Goal: Task Accomplishment & Management: Manage account settings

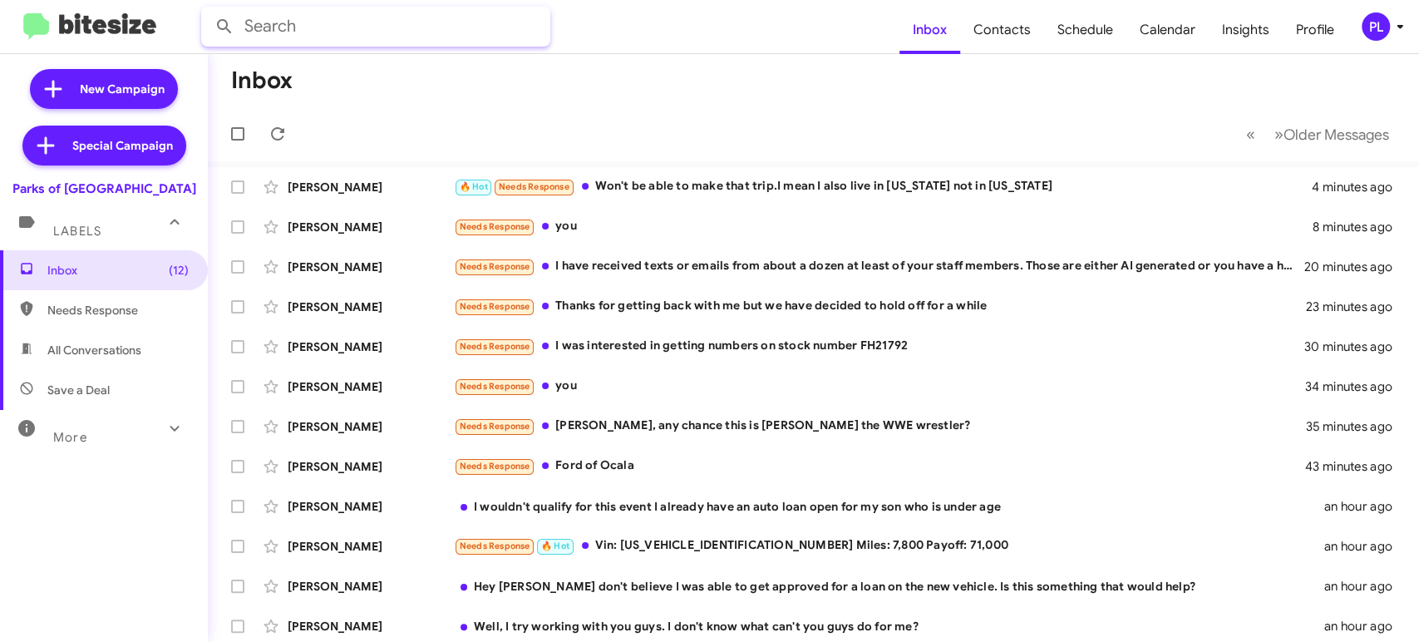
click at [370, 29] on input "text" at bounding box center [375, 27] width 349 height 40
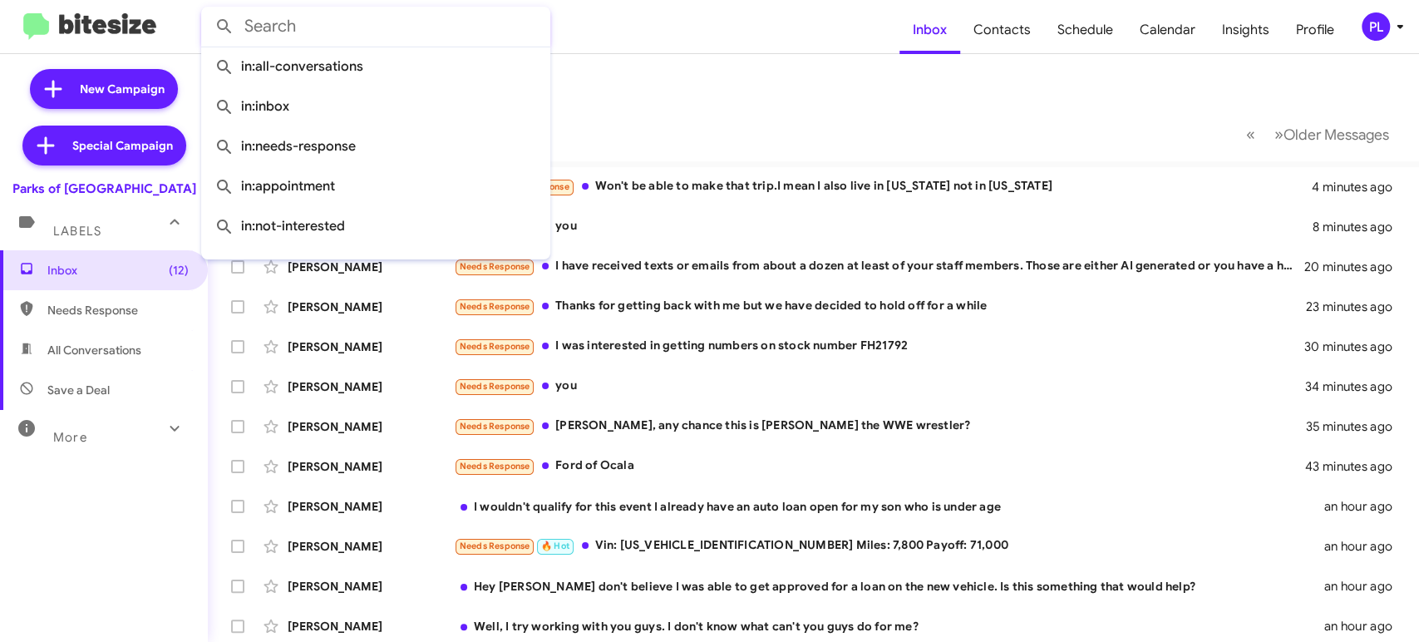
paste input "13523282570"
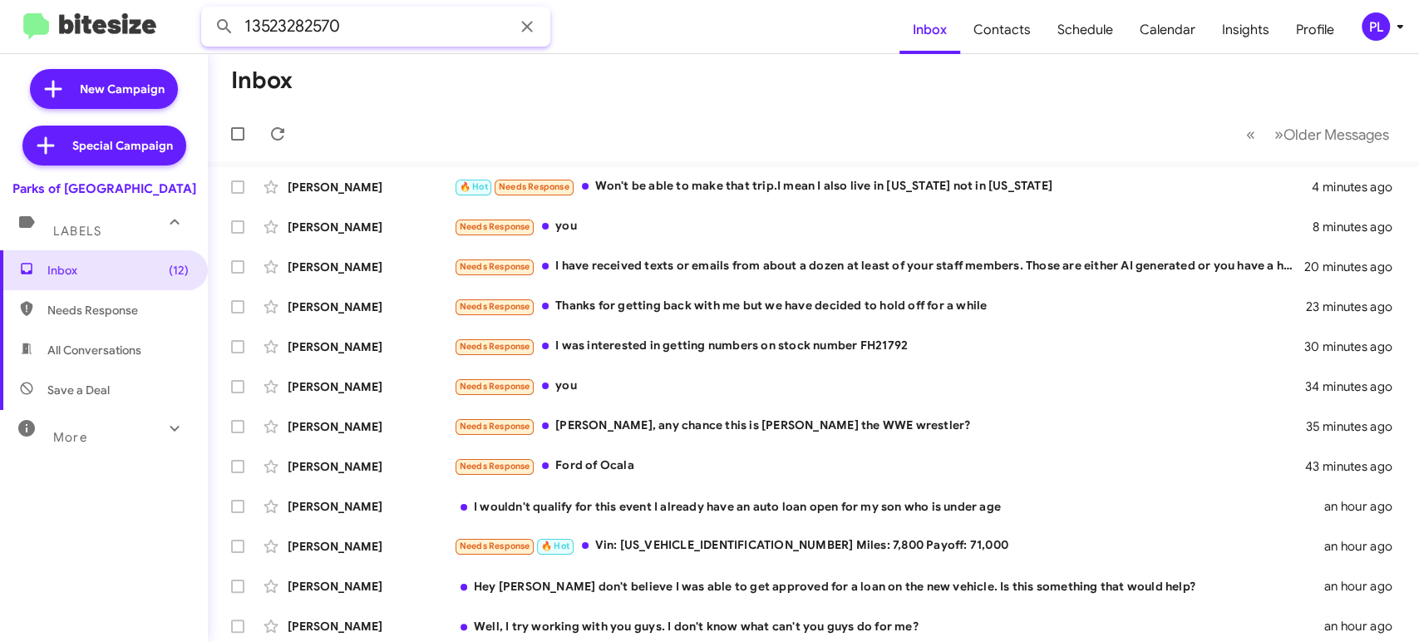
type input "13523282570"
click at [208, 10] on button at bounding box center [224, 26] width 33 height 33
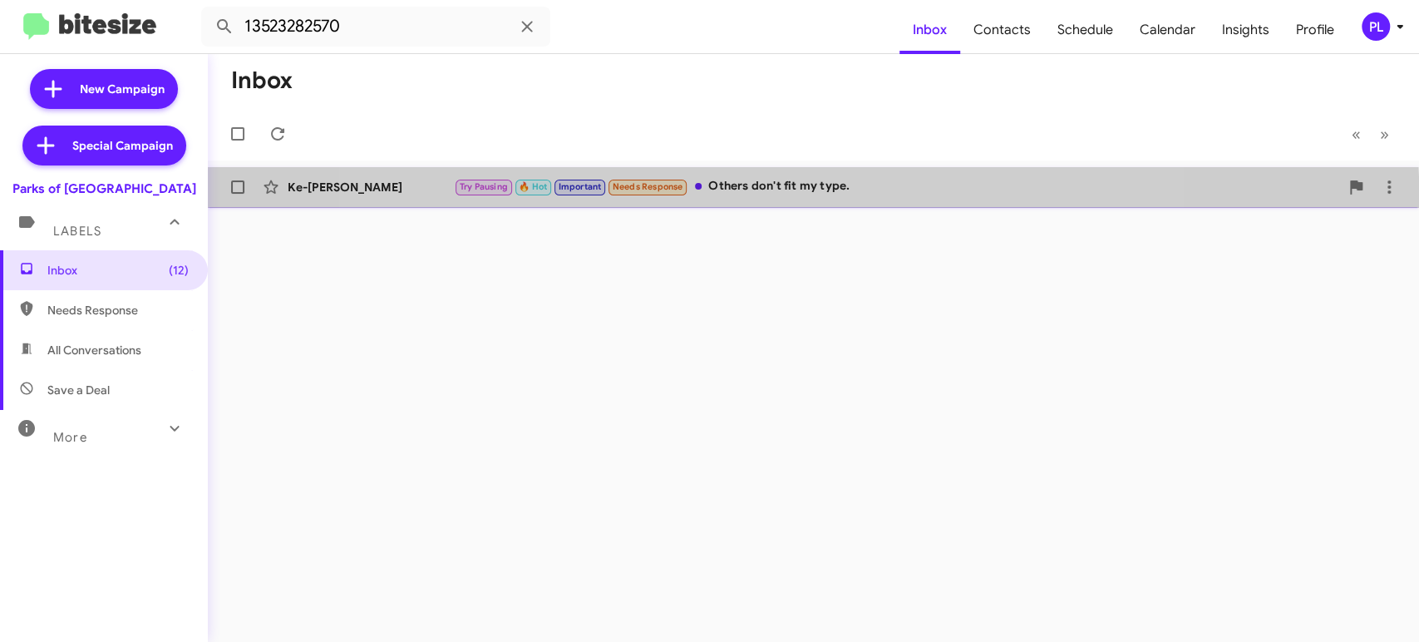
click at [773, 191] on div "Try Pausing 🔥 Hot Important Needs Response Others don't fit my type." at bounding box center [896, 186] width 885 height 19
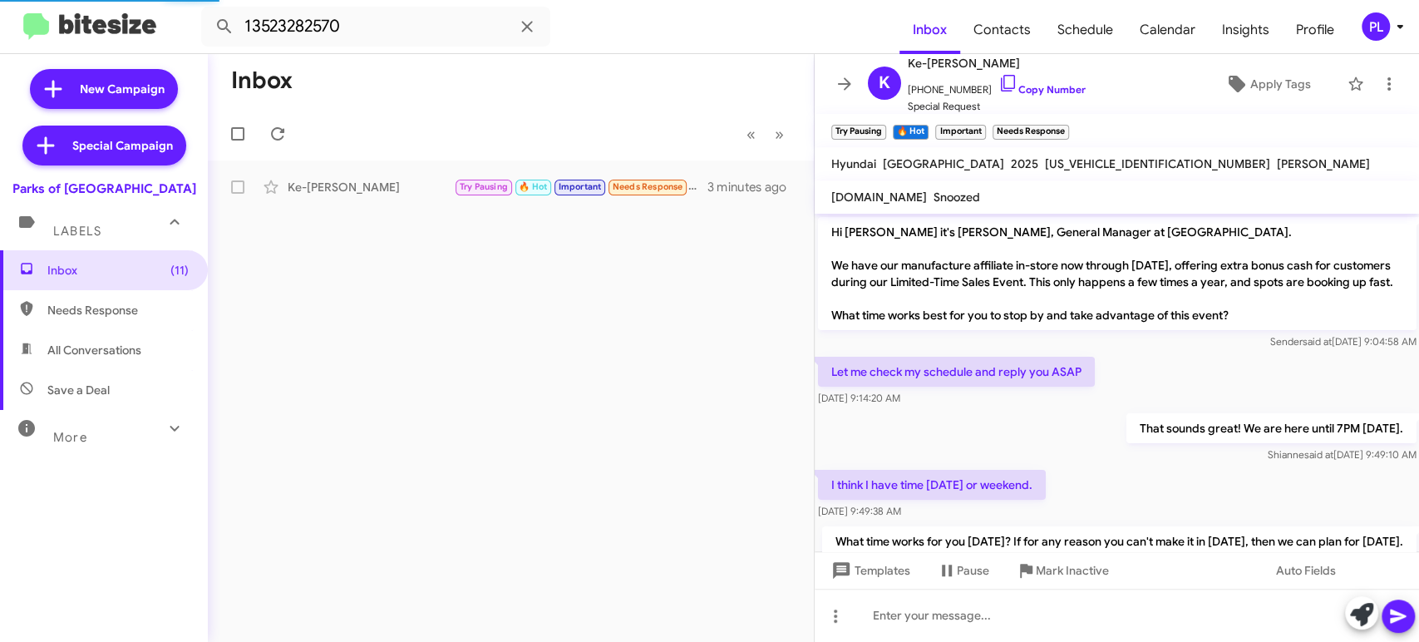
scroll to position [649, 0]
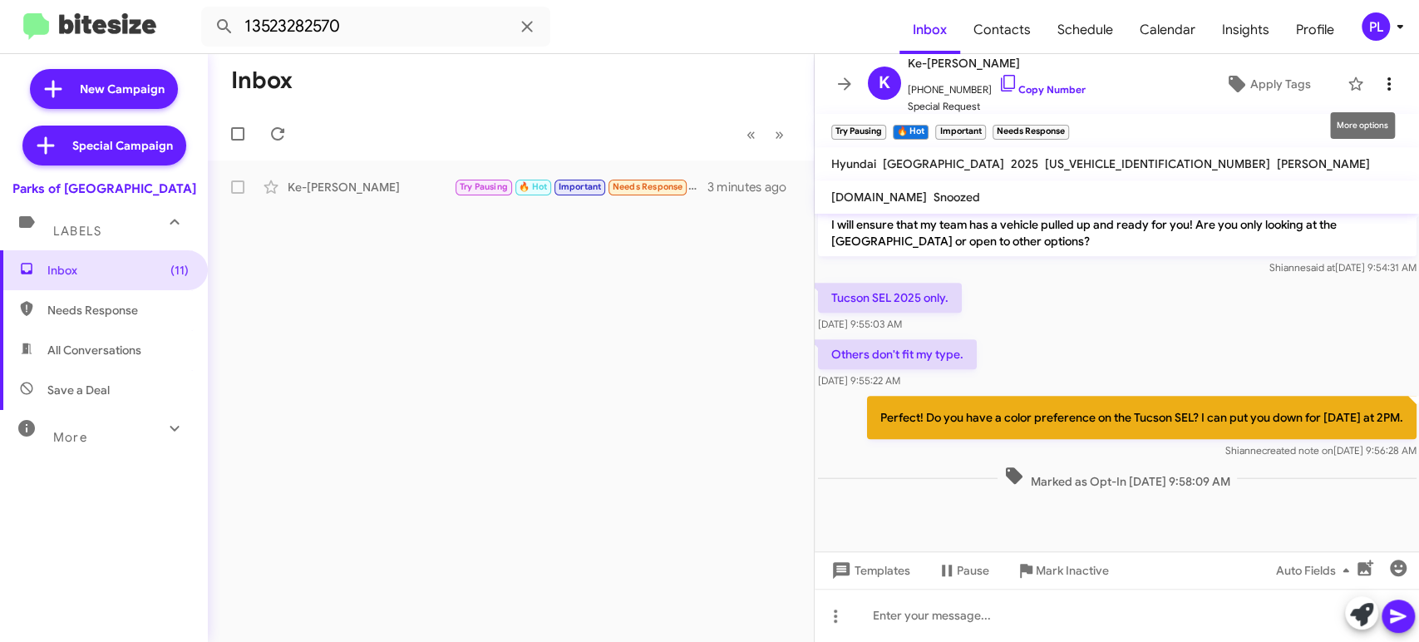
click at [1379, 87] on icon at bounding box center [1389, 84] width 20 height 20
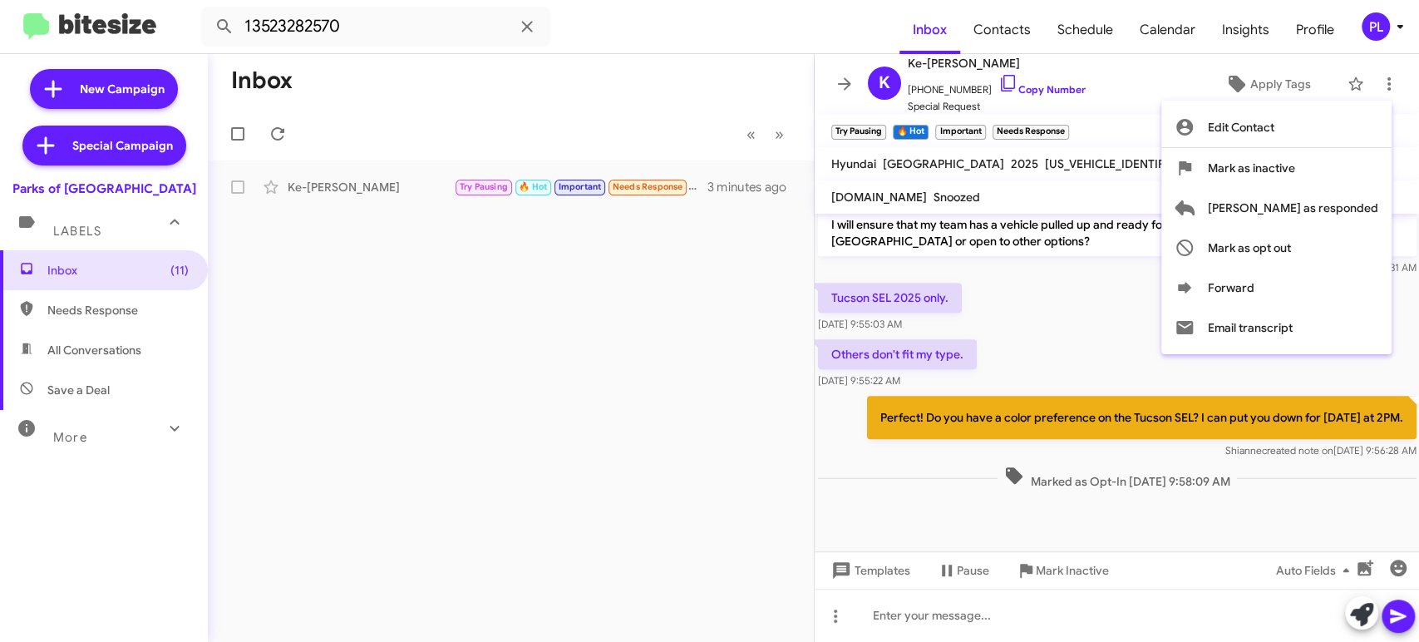
click at [705, 455] on div at bounding box center [709, 321] width 1419 height 642
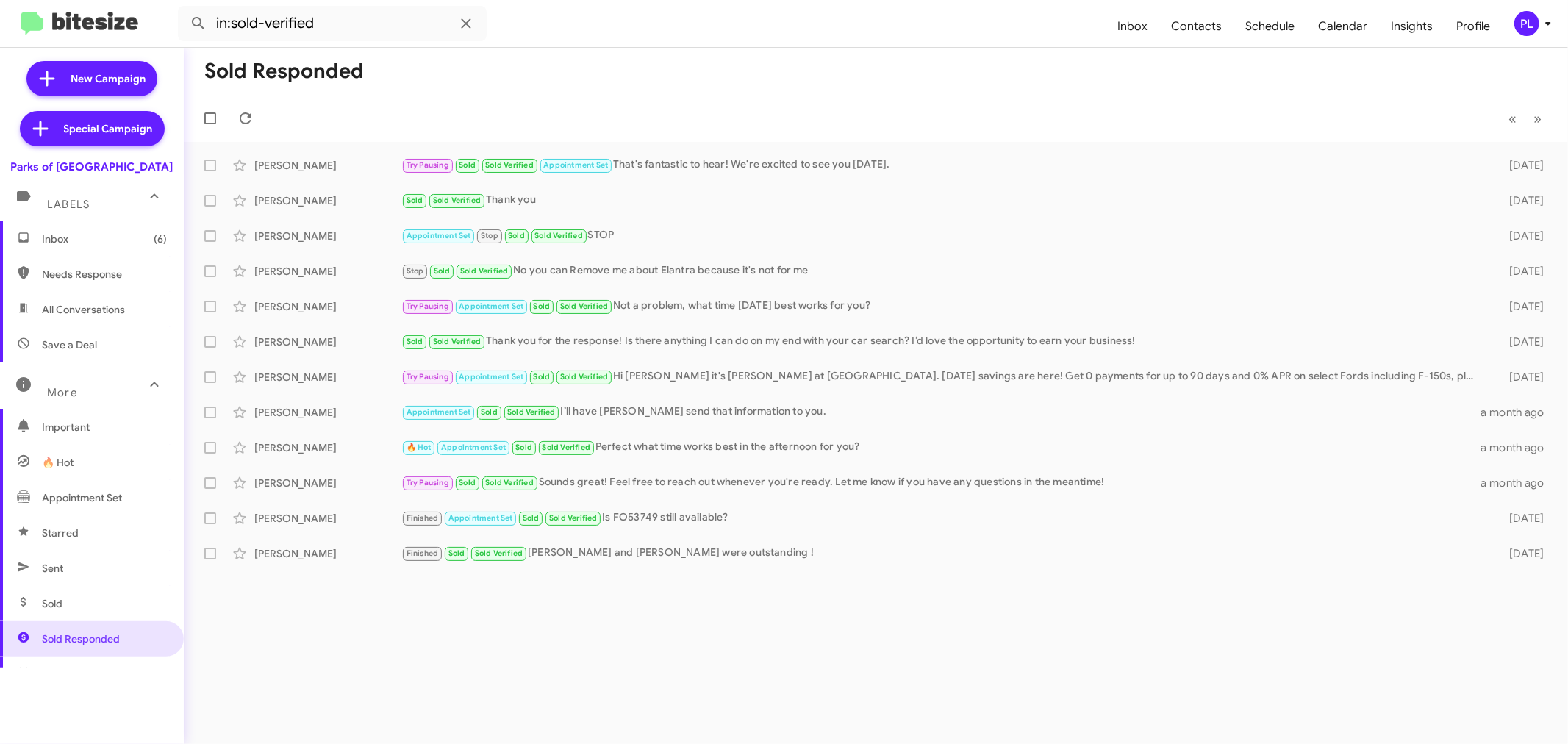
click at [81, 247] on span "Inbox (6)" at bounding box center [92, 239] width 184 height 35
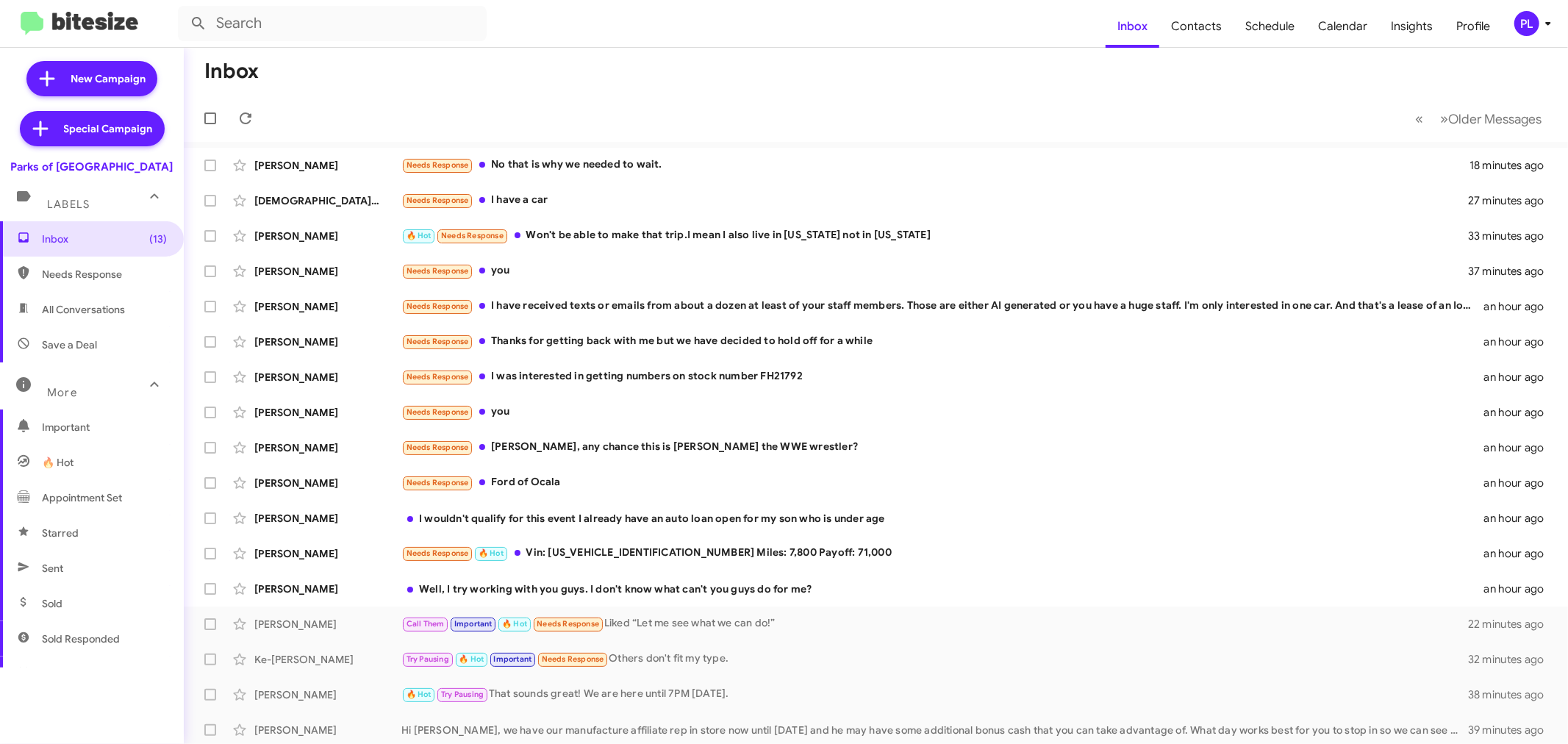
click at [1544, 31] on icon at bounding box center [1548, 24] width 18 height 18
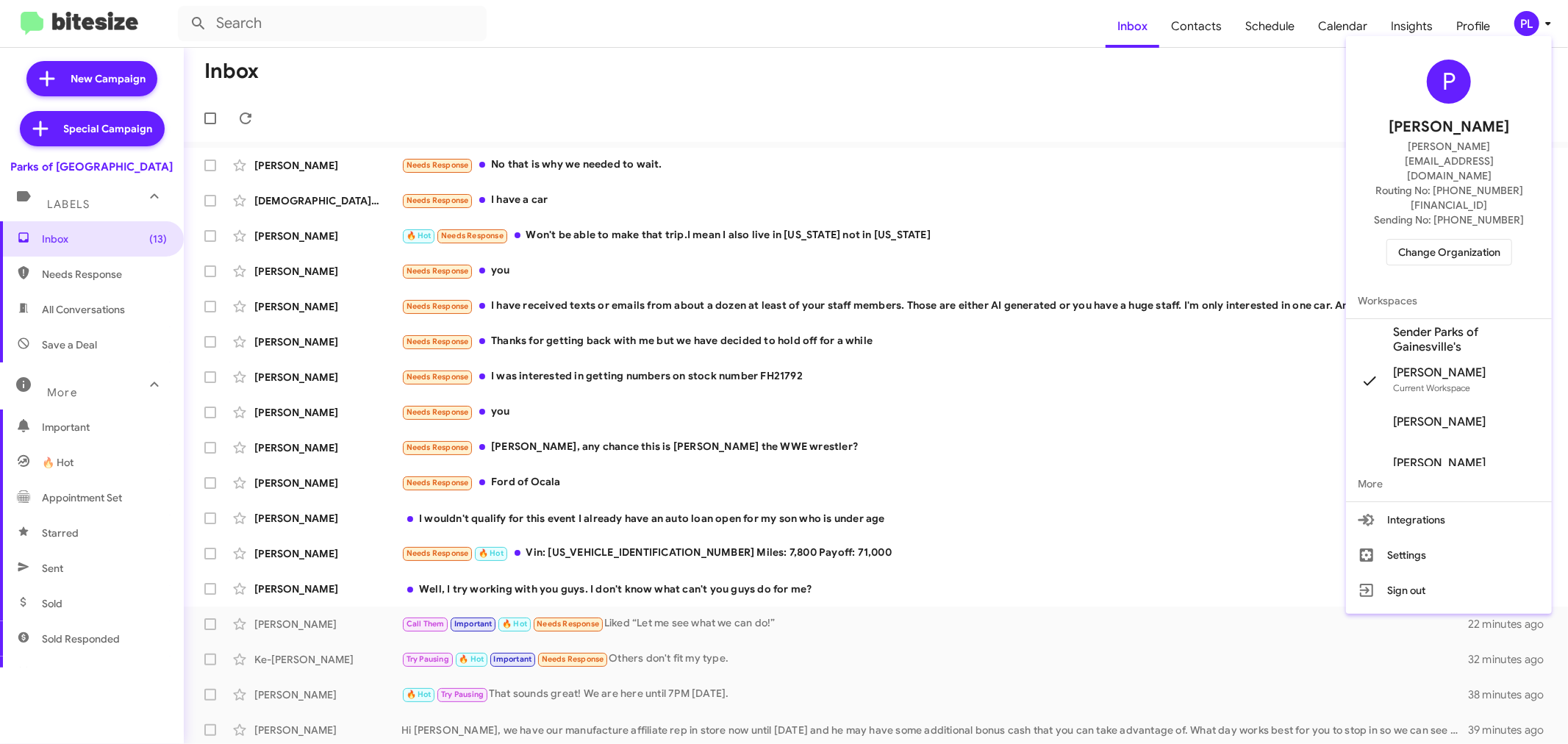
click at [1426, 240] on span "Change Organization" at bounding box center [1449, 252] width 103 height 25
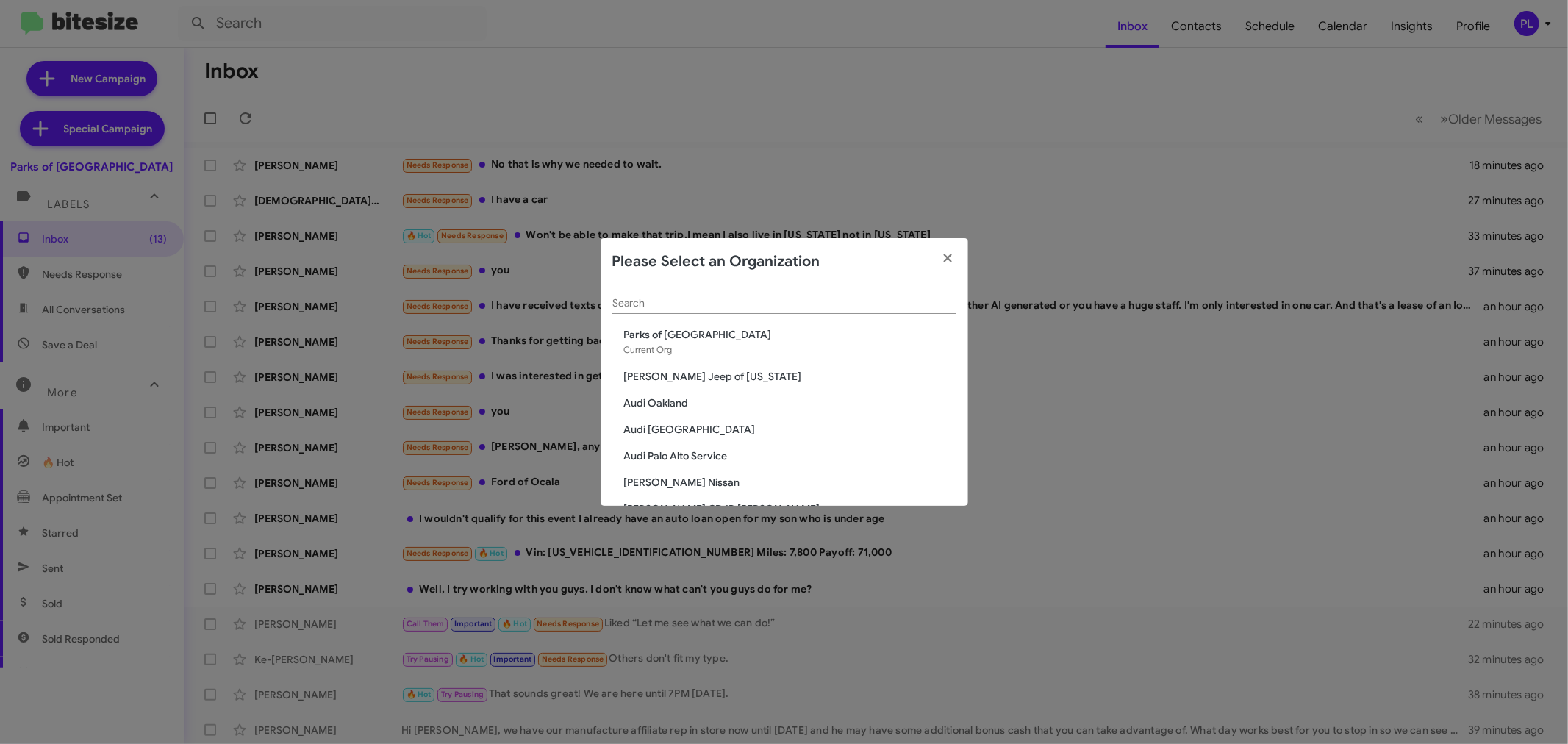
click at [685, 303] on input "Search" at bounding box center [784, 303] width 344 height 12
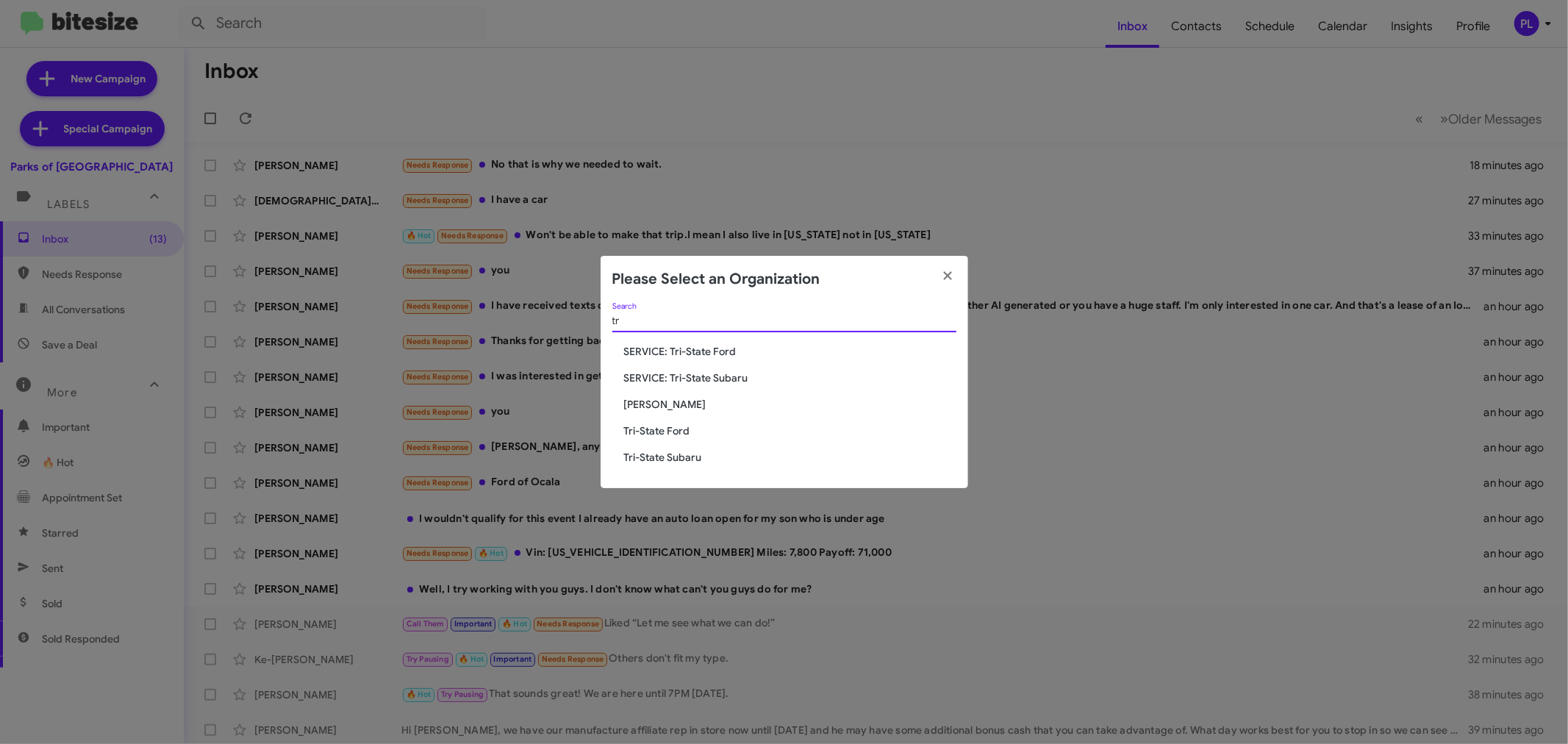
type input "tr"
click at [957, 616] on modal-container "Please Select an Organization tr Search SERVICE: Tri-State Ford SERVICE: Tri-St…" at bounding box center [784, 372] width 1568 height 744
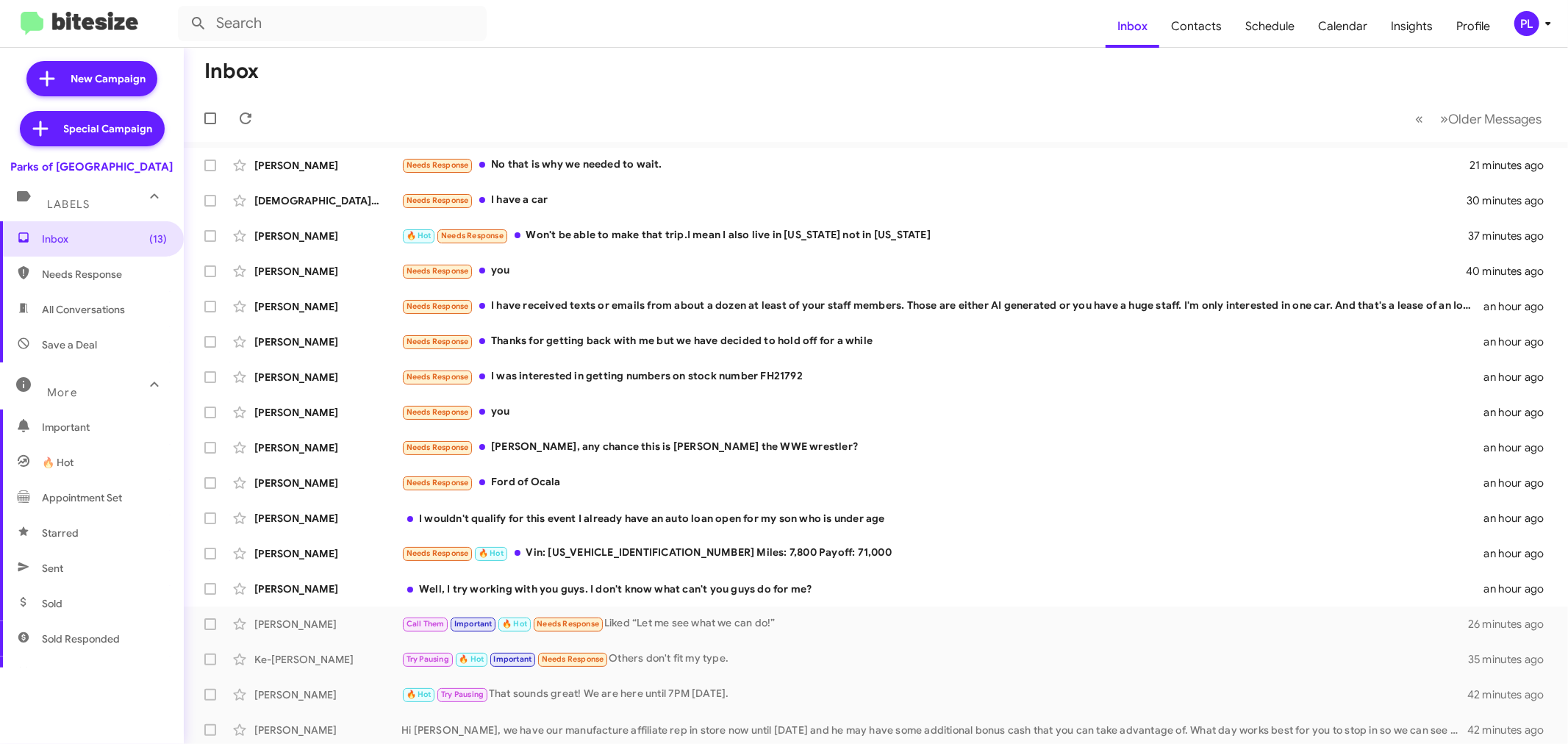
click at [1537, 25] on div "PL" at bounding box center [1526, 23] width 25 height 25
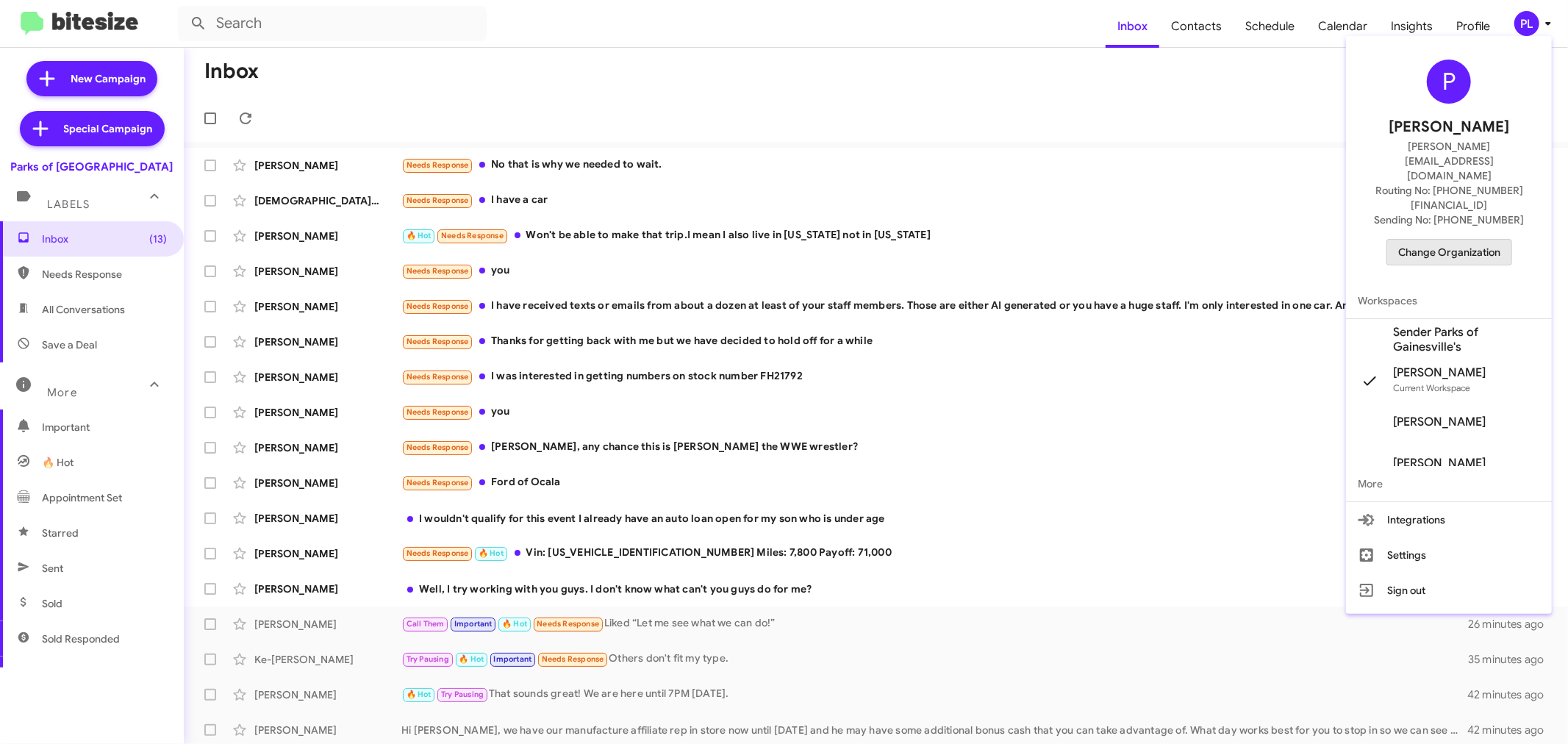
click at [1490, 240] on span "Change Organization" at bounding box center [1449, 252] width 103 height 25
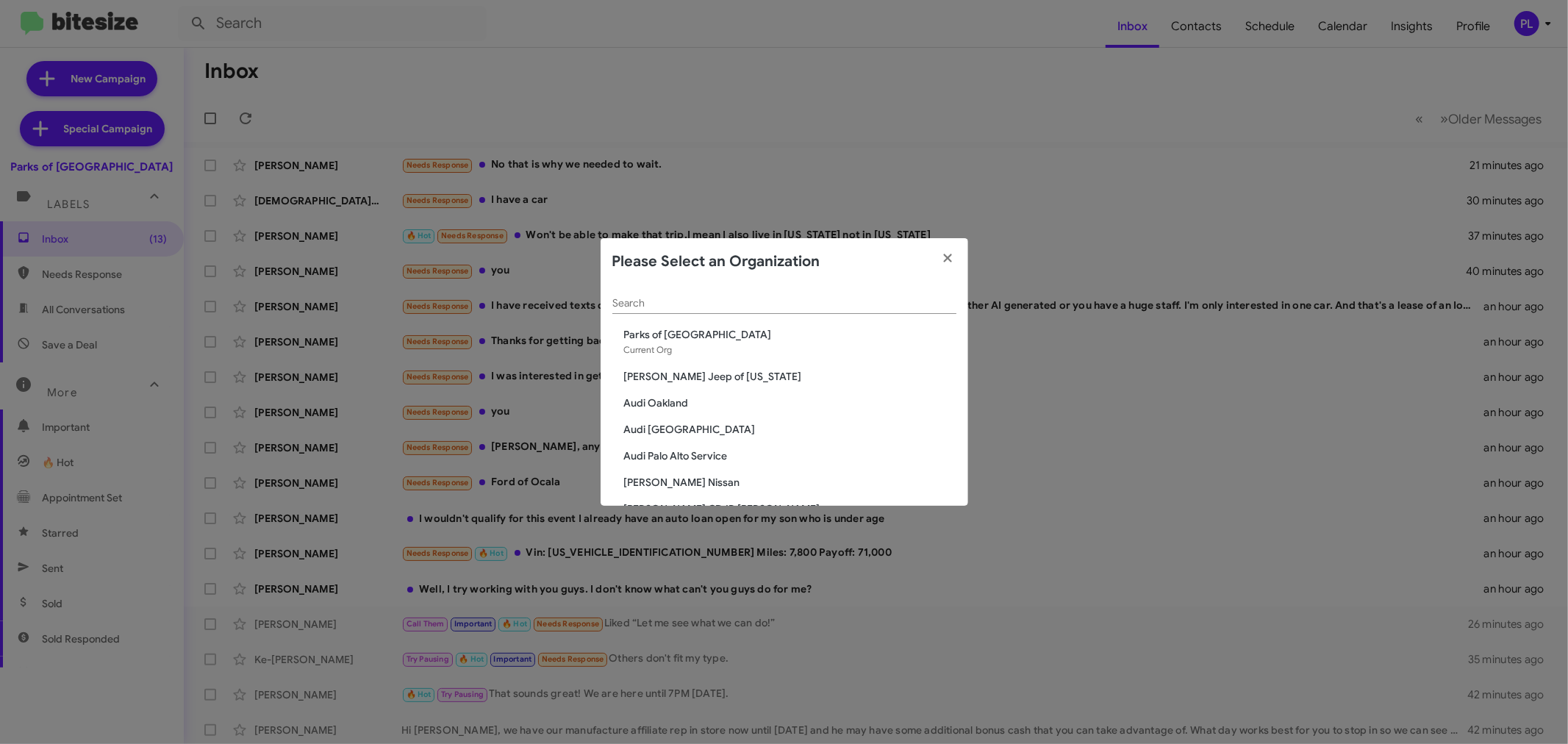
click at [767, 304] on input "Search" at bounding box center [784, 303] width 344 height 12
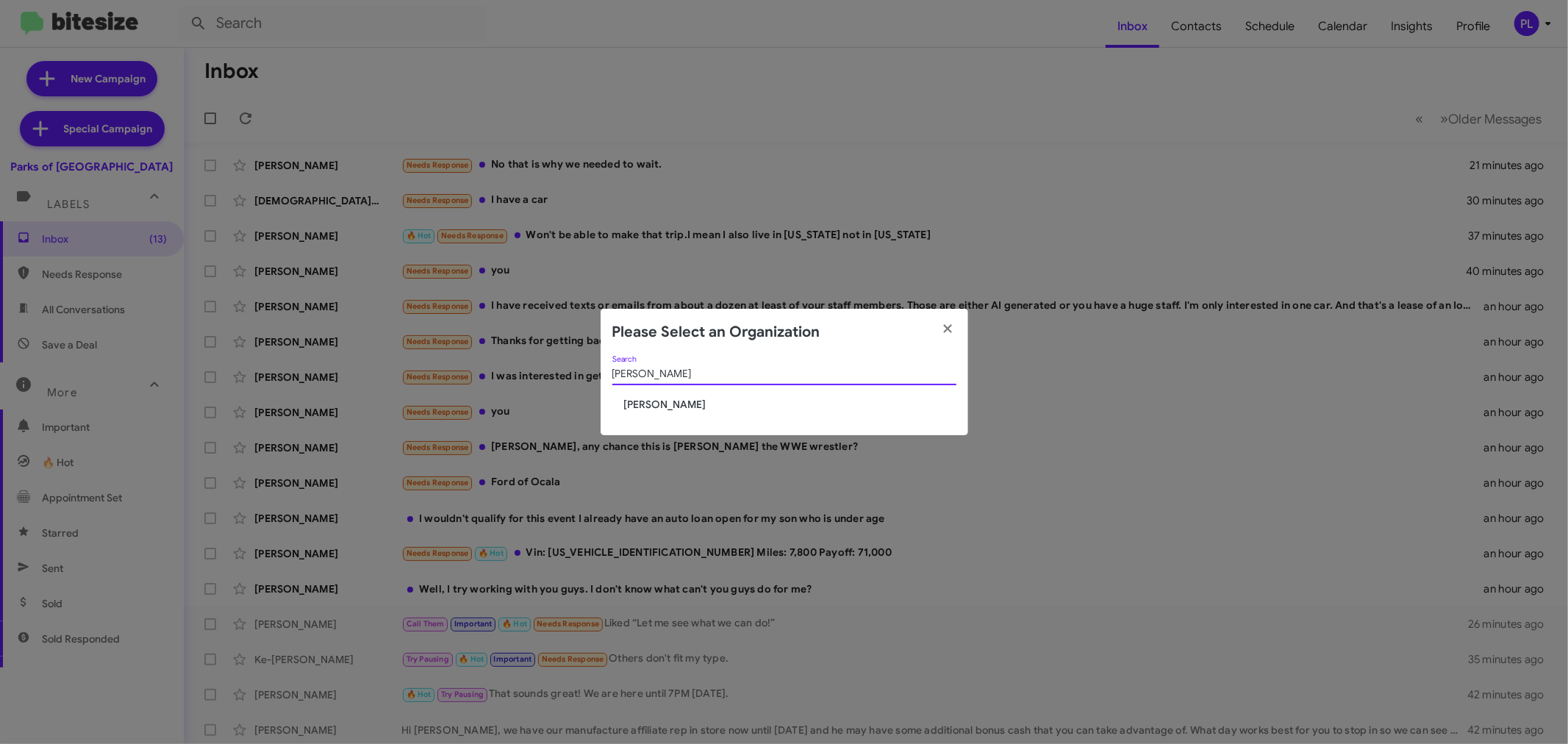
type input "[PERSON_NAME]"
click at [652, 408] on span "[PERSON_NAME]" at bounding box center [791, 404] width 333 height 15
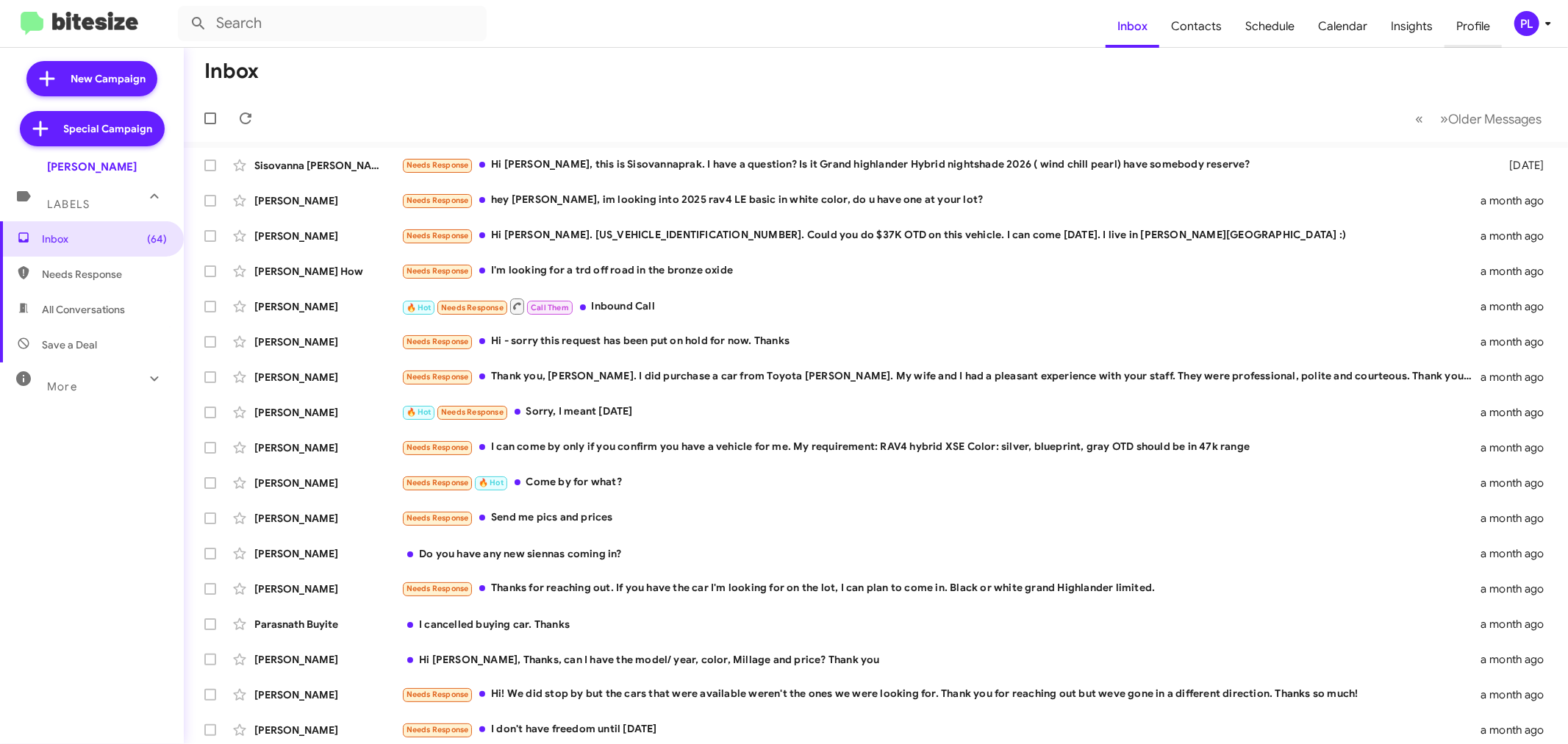
click at [1475, 32] on span "Profile" at bounding box center [1472, 27] width 57 height 42
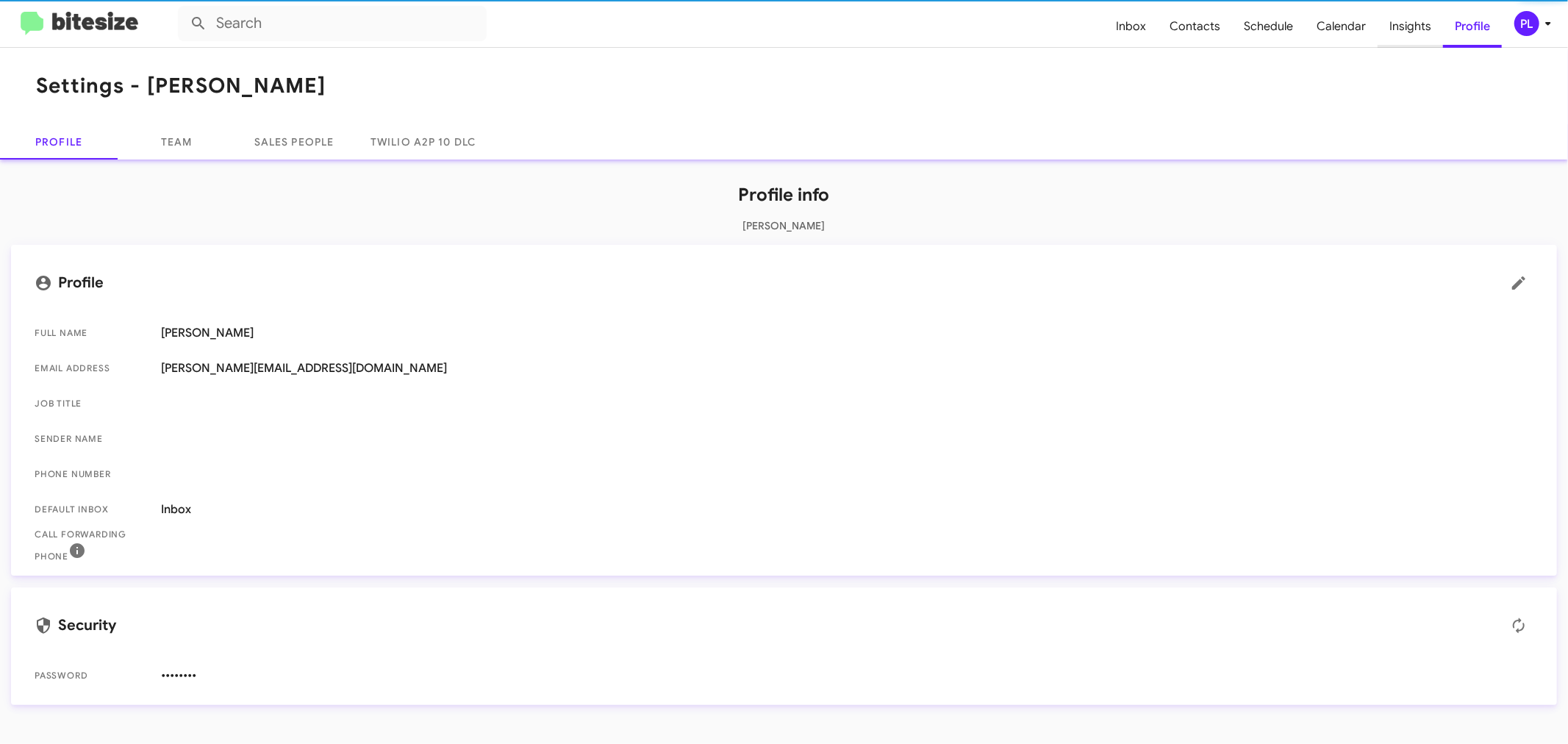
click at [1416, 28] on span "Insights" at bounding box center [1410, 27] width 65 height 42
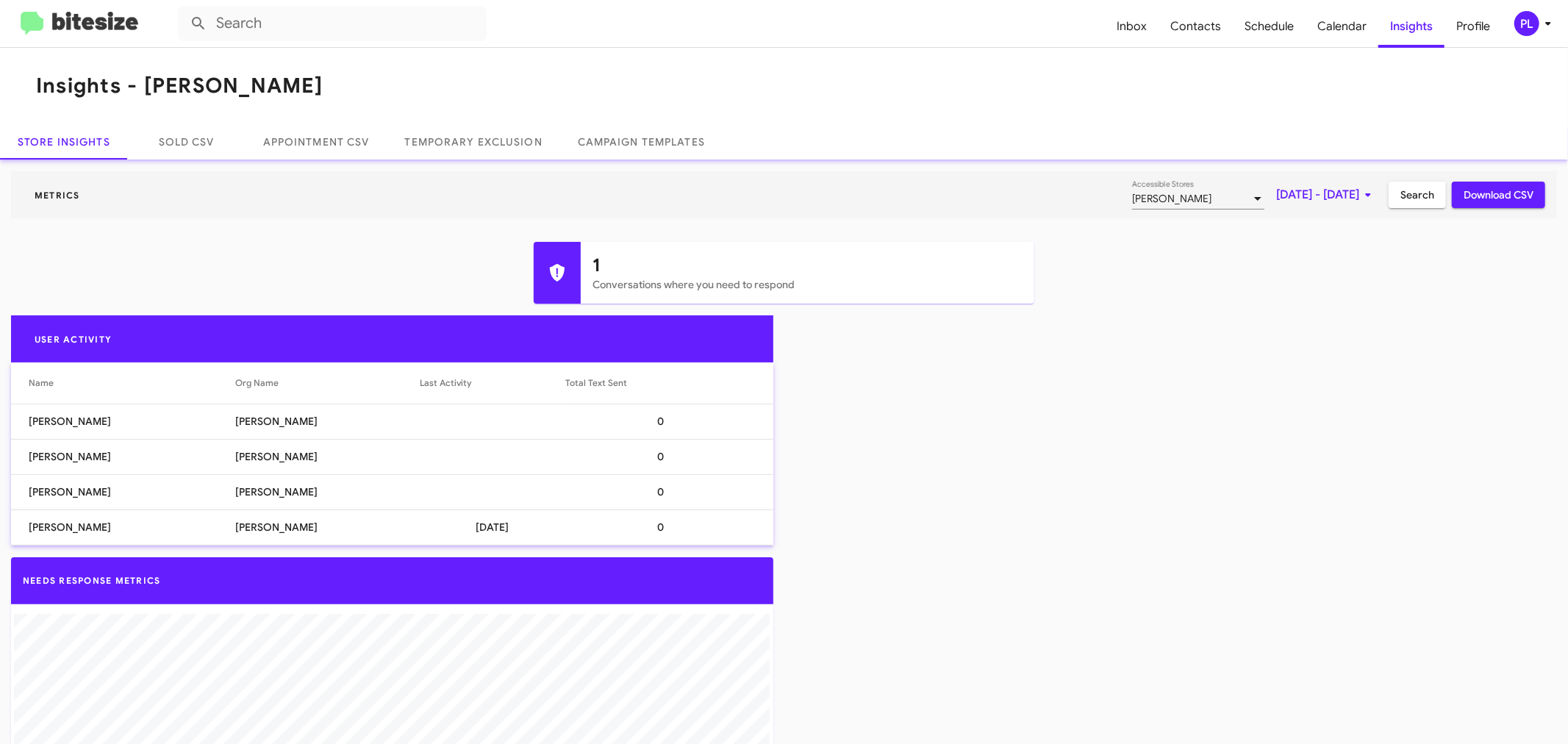
click at [1279, 194] on span "Sep 1, 2025 - Sep 24, 2025" at bounding box center [1327, 195] width 101 height 27
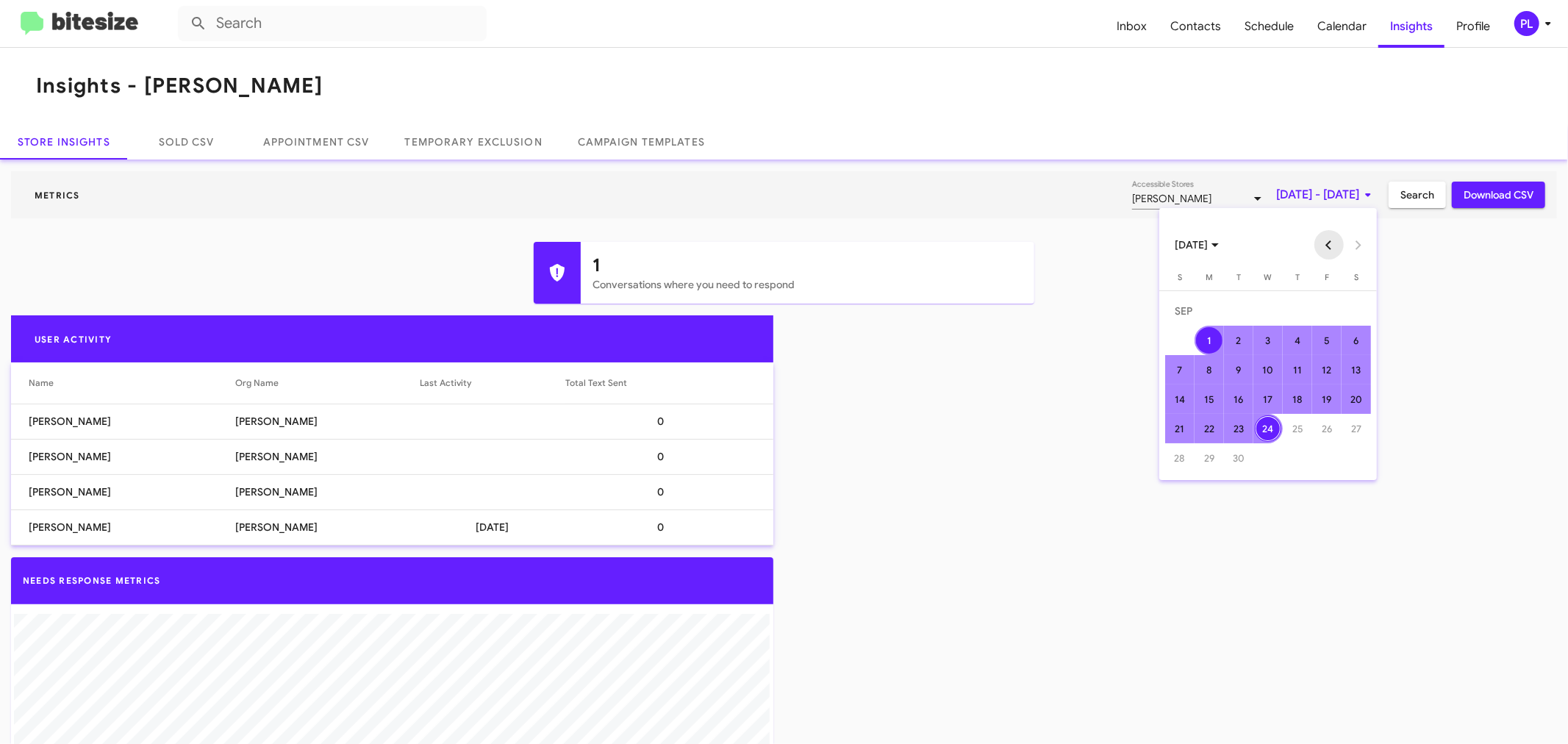
click at [1336, 246] on button "Previous month" at bounding box center [1328, 244] width 29 height 29
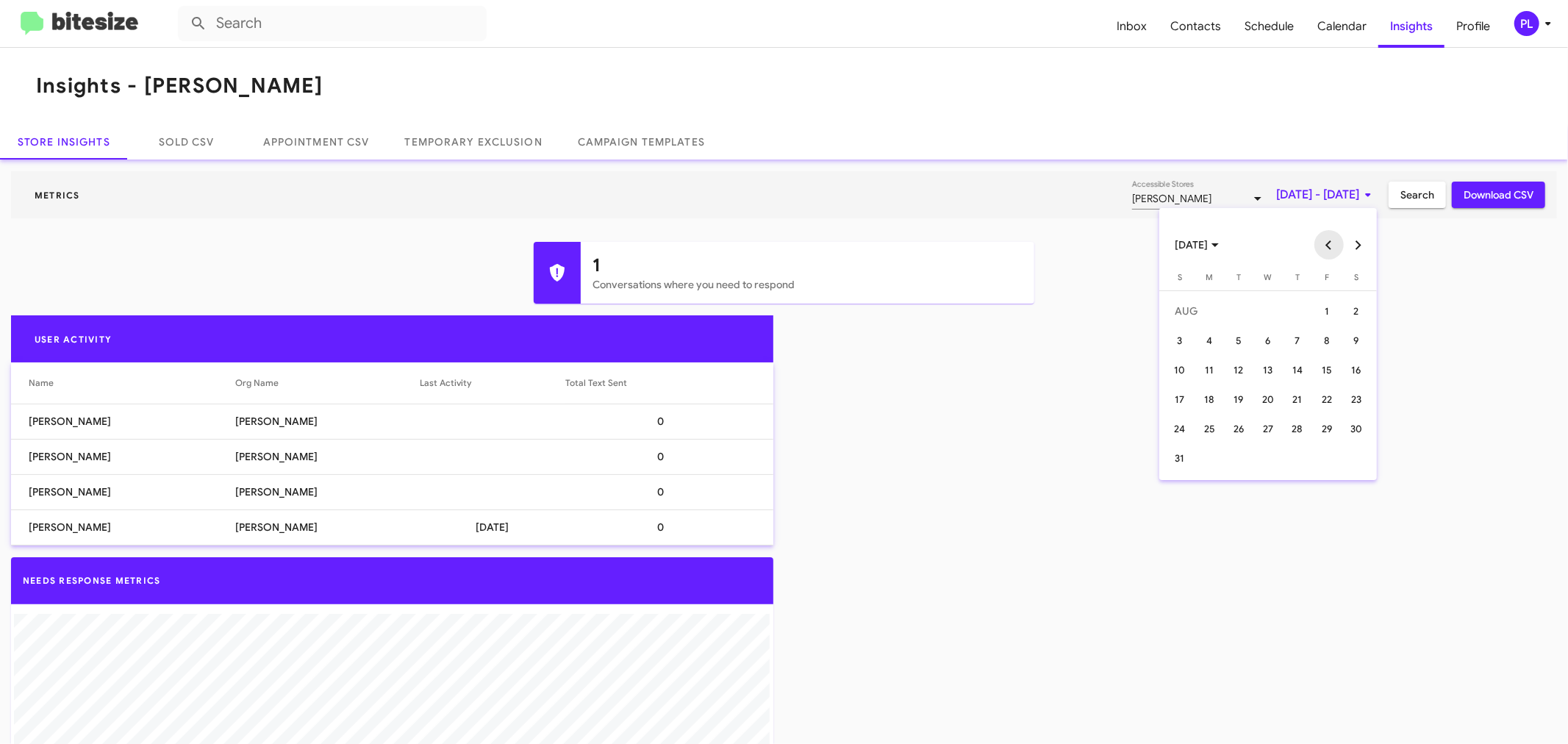
click at [1336, 246] on button "Previous month" at bounding box center [1328, 244] width 29 height 29
click at [1239, 426] on div "24" at bounding box center [1238, 429] width 27 height 27
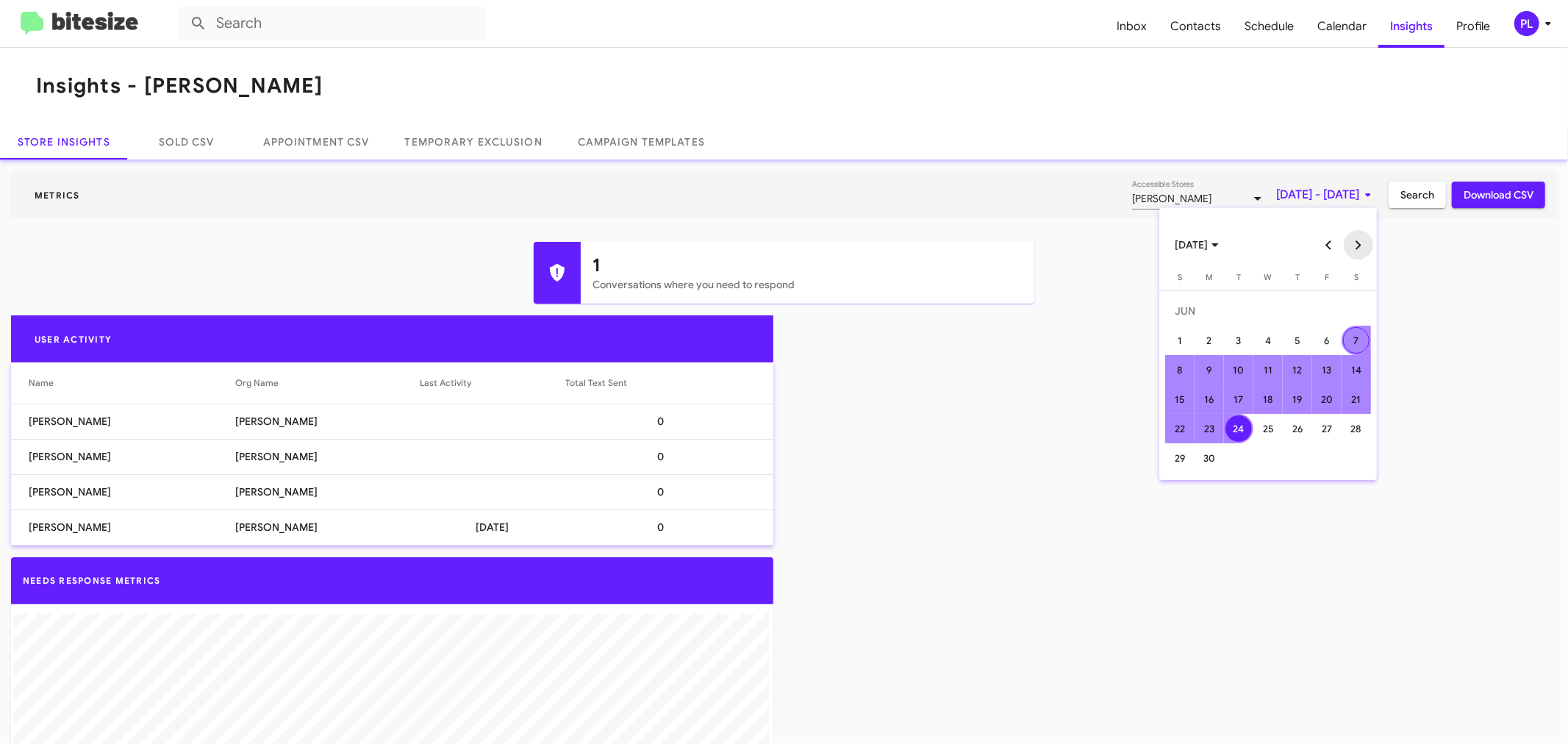
click at [1363, 249] on button "Next month" at bounding box center [1358, 244] width 29 height 29
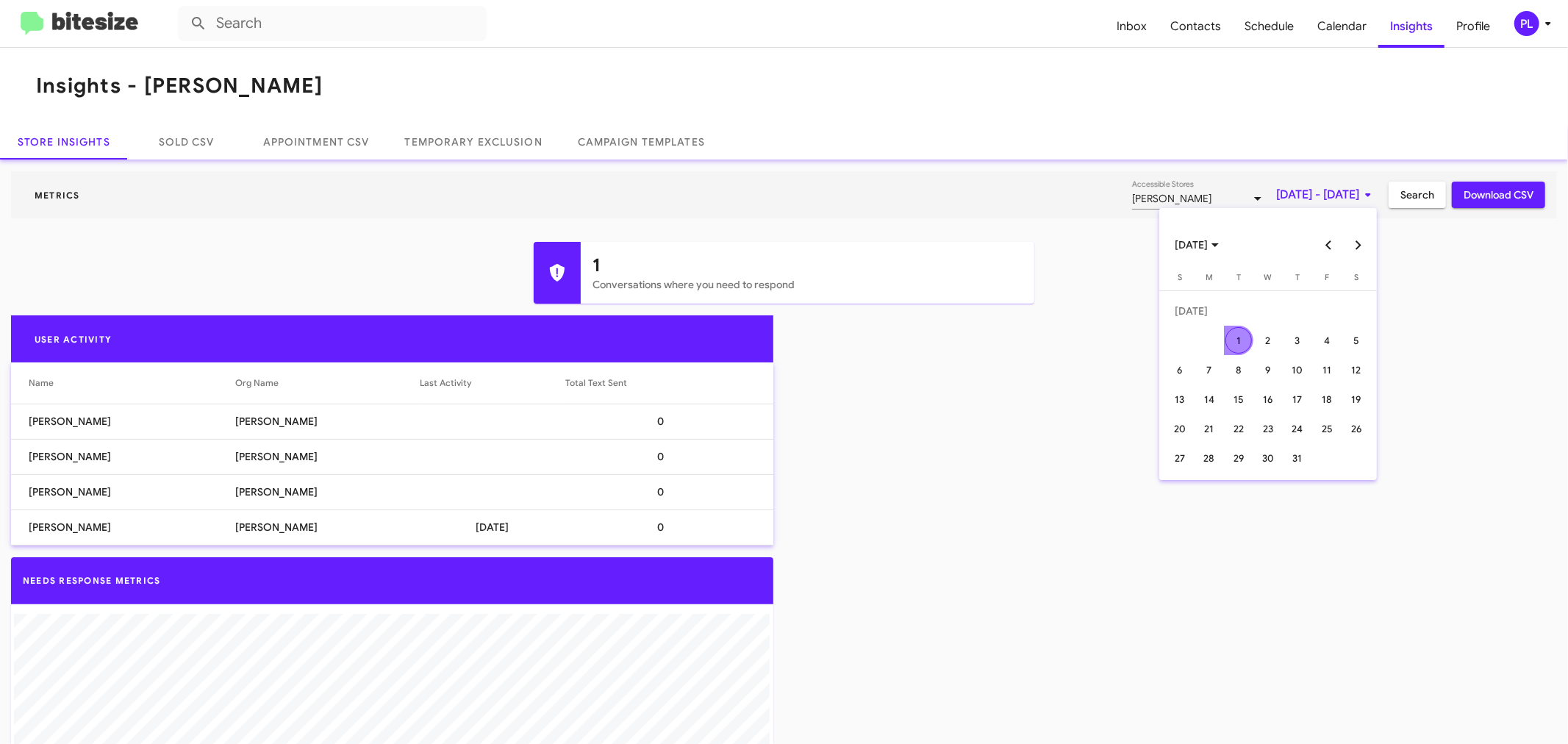
click at [1363, 249] on button "Next month" at bounding box center [1358, 244] width 29 height 29
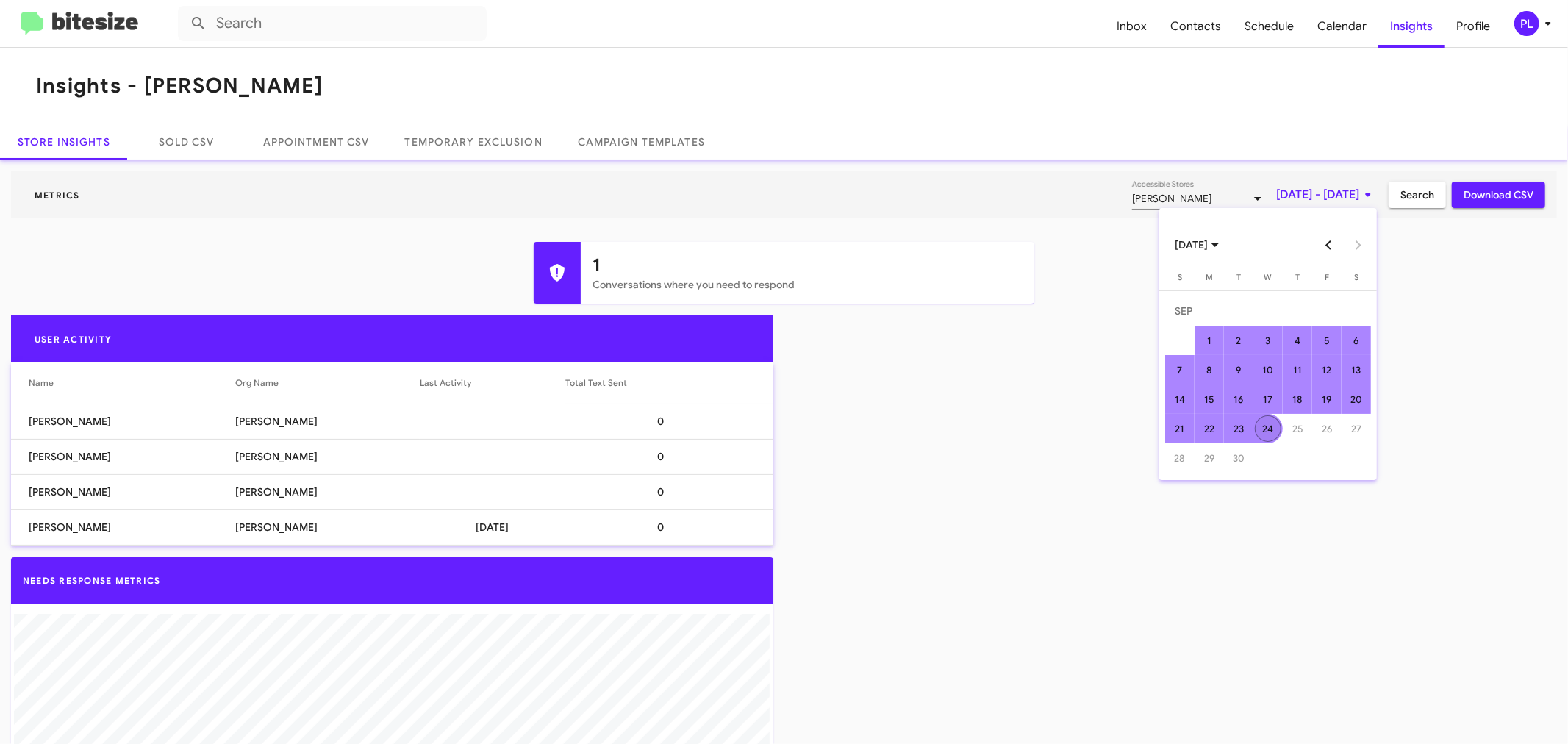
click at [1269, 434] on div "24" at bounding box center [1268, 429] width 27 height 27
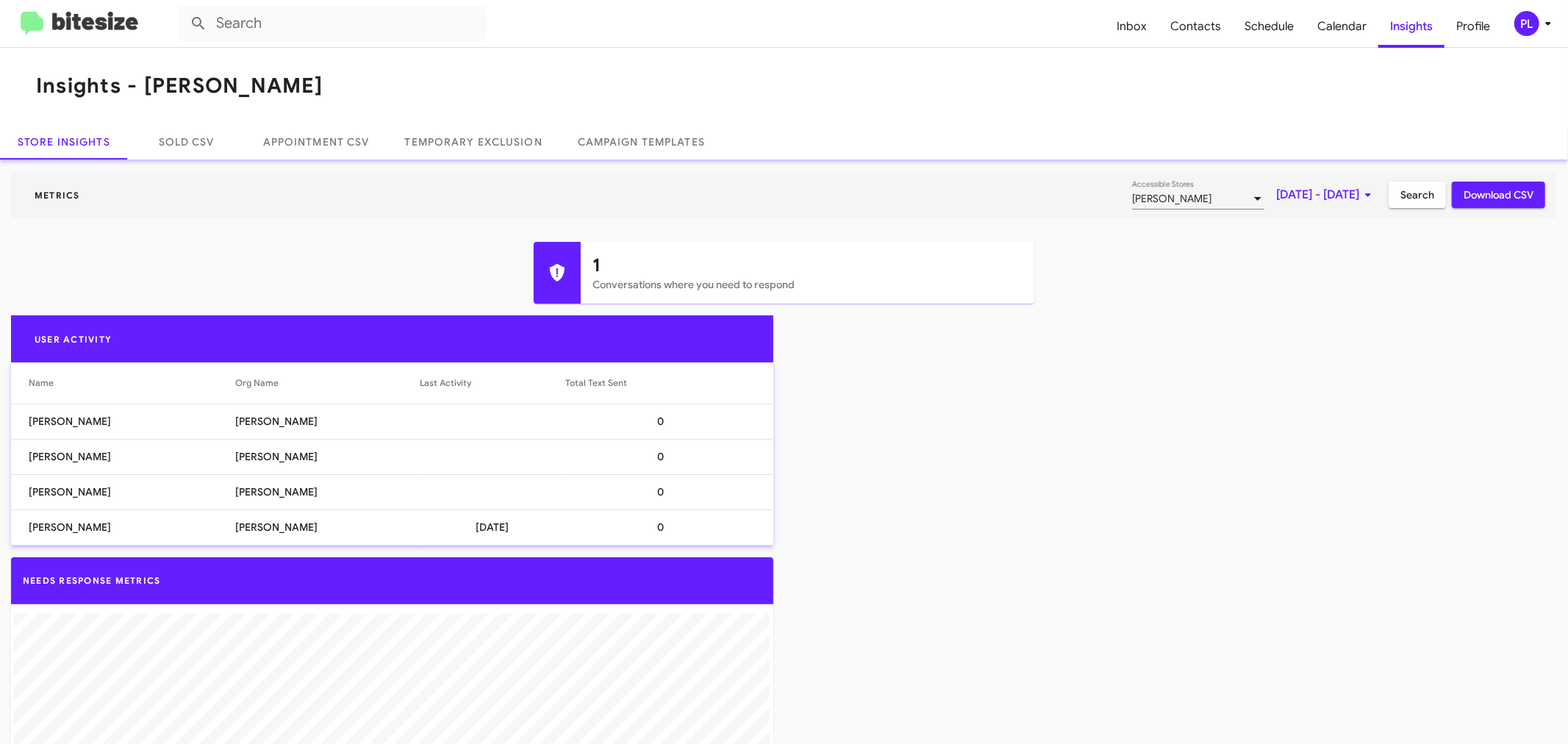
click at [1400, 197] on span "Search" at bounding box center [1417, 195] width 34 height 27
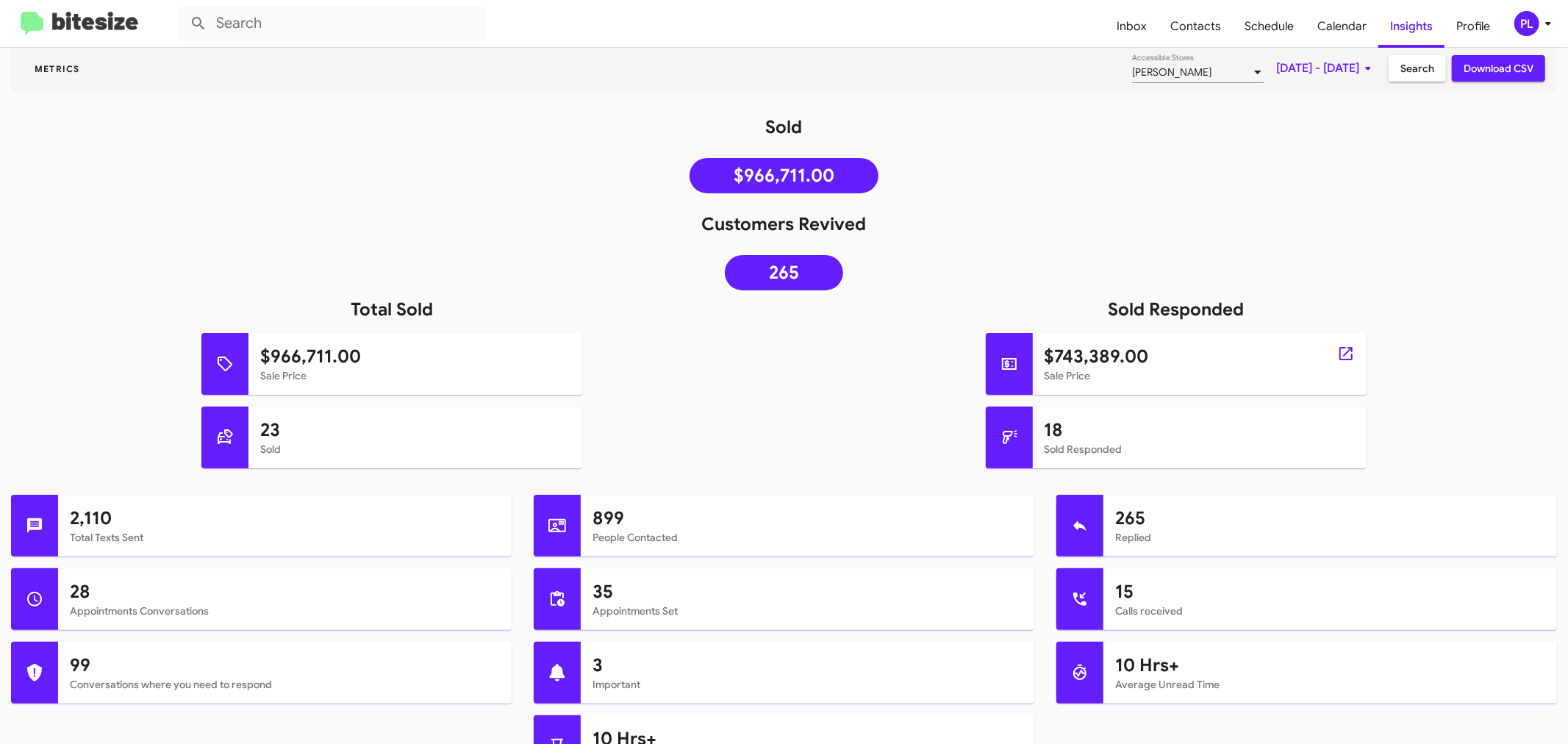
scroll to position [163, 0]
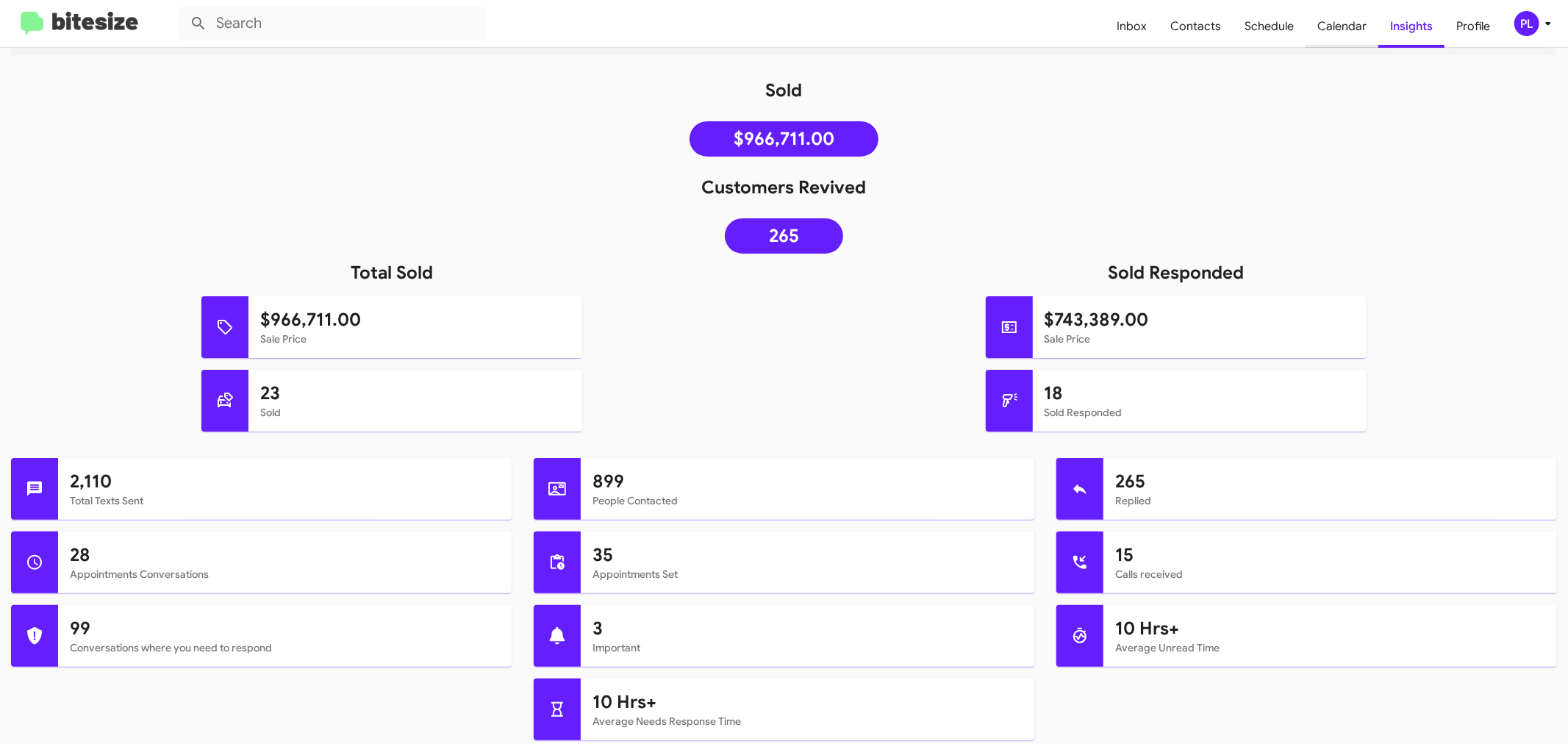
click at [1325, 27] on span "Calendar" at bounding box center [1342, 27] width 73 height 42
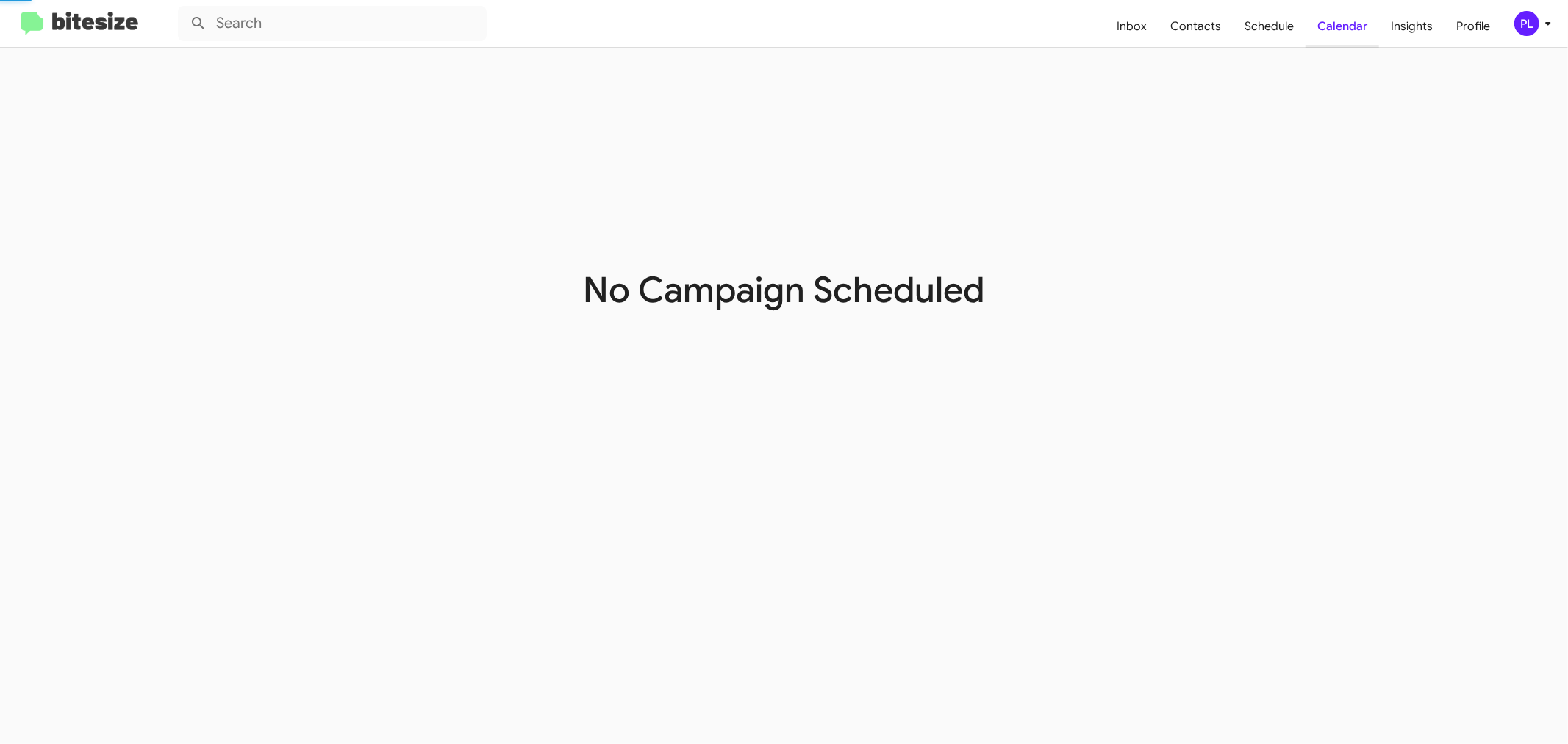
click at [1354, 33] on span "Calendar" at bounding box center [1342, 27] width 73 height 42
